Goal: Use online tool/utility

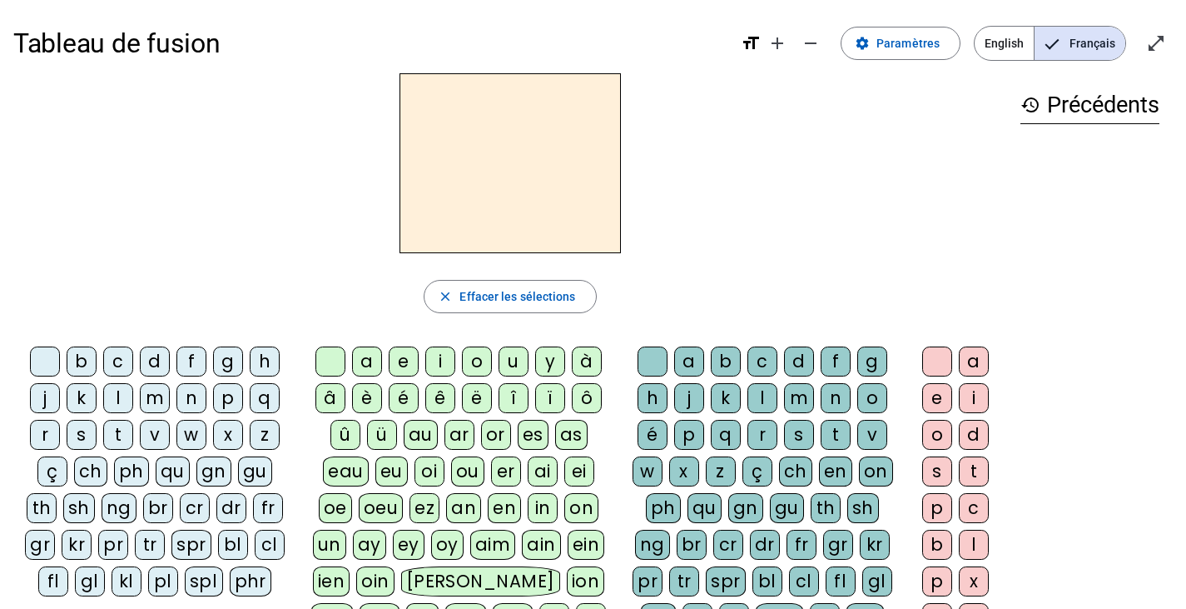
click at [103, 393] on div "l" at bounding box center [118, 398] width 30 height 30
drag, startPoint x: 443, startPoint y: 477, endPoint x: 512, endPoint y: 403, distance: 101.3
click at [443, 477] on div "oi" at bounding box center [430, 471] width 30 height 30
click at [1147, 37] on button "open_in_full" at bounding box center [1156, 43] width 33 height 33
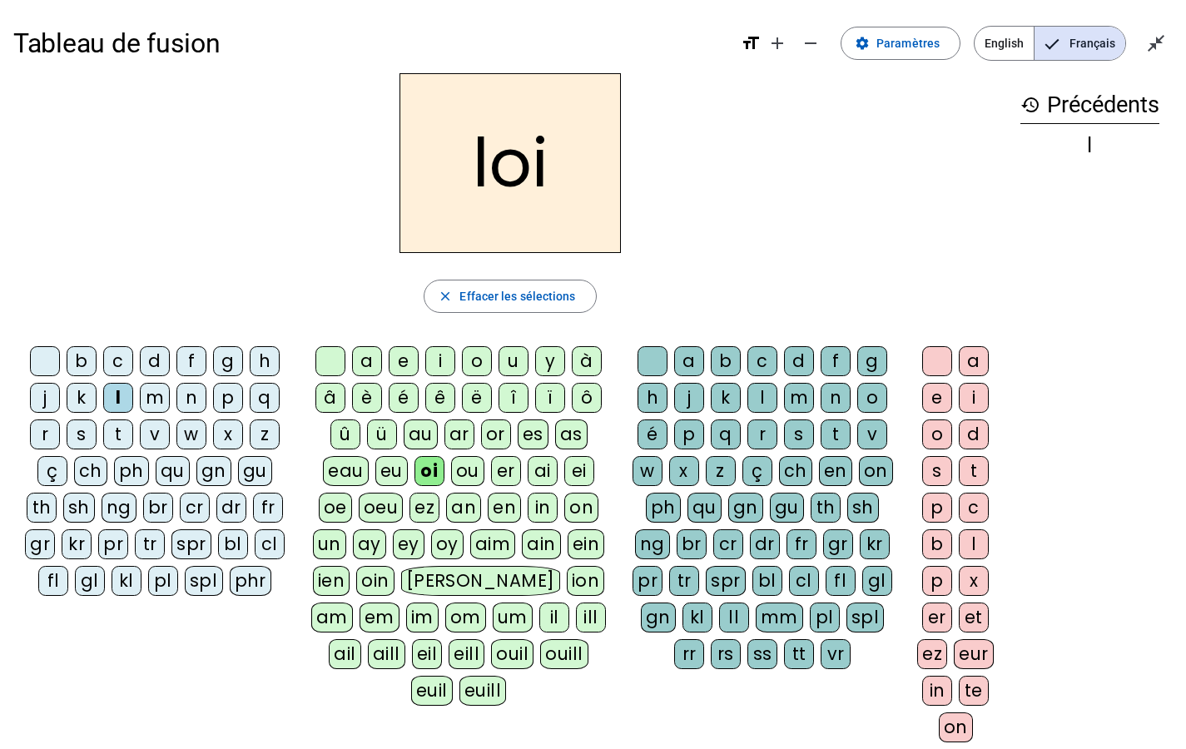
click at [152, 400] on div "m" at bounding box center [155, 398] width 30 height 30
click at [181, 365] on div "f" at bounding box center [191, 361] width 30 height 30
click at [122, 432] on div "t" at bounding box center [118, 435] width 30 height 30
click at [82, 436] on div "s" at bounding box center [82, 435] width 30 height 30
click at [772, 435] on div "r" at bounding box center [763, 435] width 30 height 30
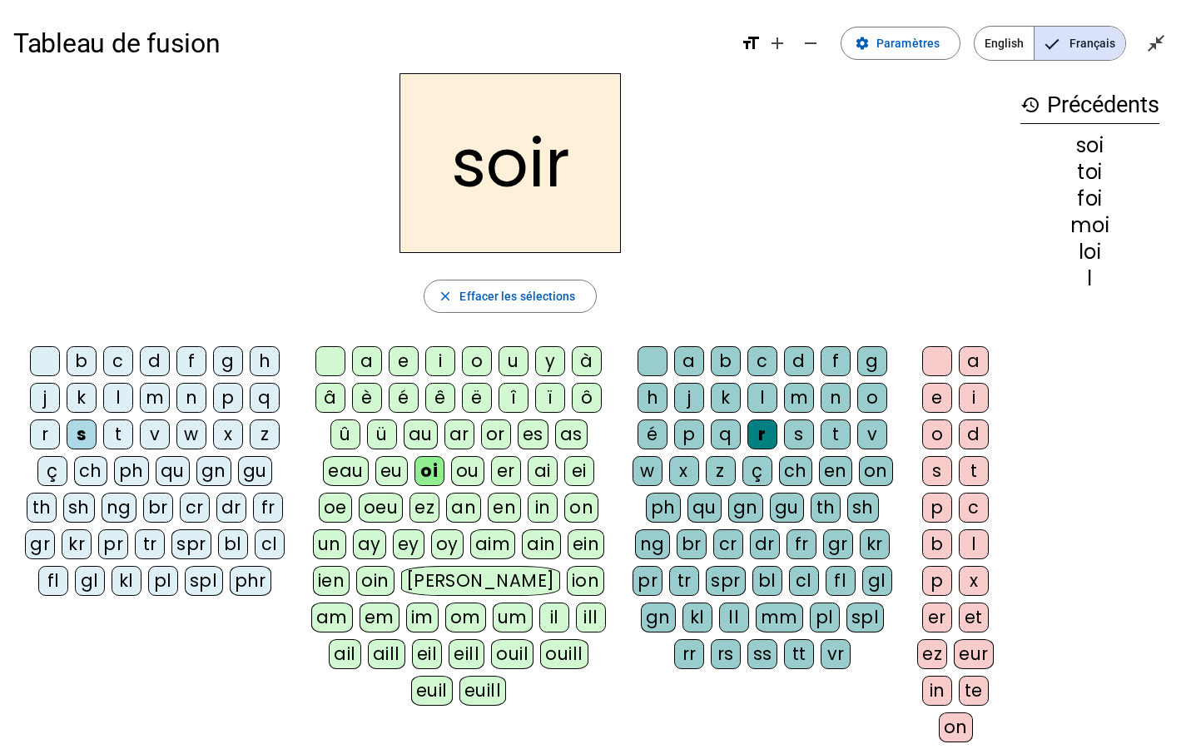
click at [154, 448] on div "v" at bounding box center [155, 435] width 30 height 30
click at [82, 349] on div "b" at bounding box center [82, 361] width 30 height 30
